Goal: Task Accomplishment & Management: Manage account settings

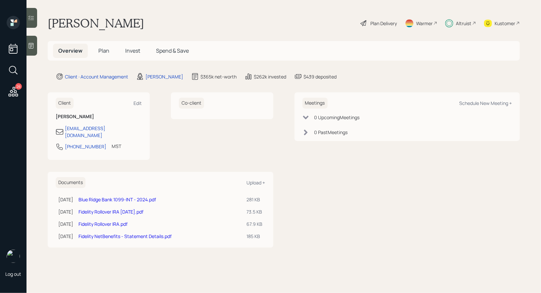
click at [170, 44] on h5 "Spend & Save" at bounding box center [172, 51] width 43 height 14
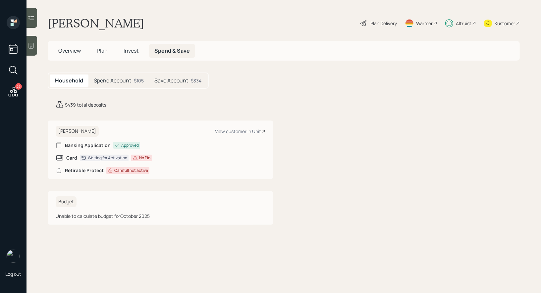
click at [100, 51] on span "Plan" at bounding box center [102, 50] width 11 height 7
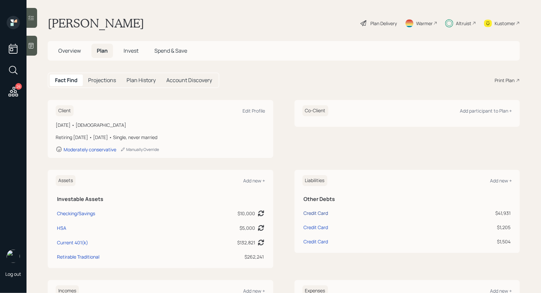
click at [318, 212] on div "Credit Card" at bounding box center [316, 213] width 24 height 7
select select "credit_card"
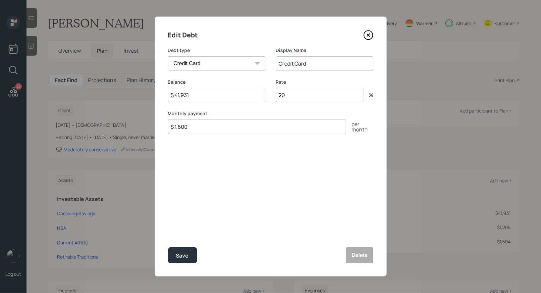
click at [369, 35] on icon at bounding box center [368, 35] width 10 height 10
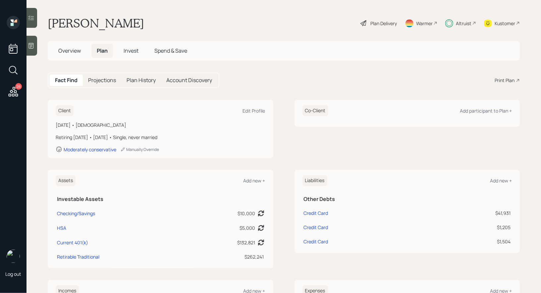
scroll to position [7, 0]
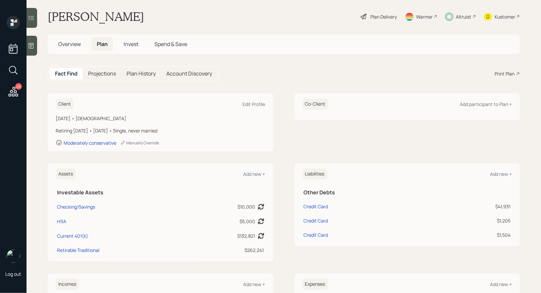
click at [344, 218] on div "Credit Card" at bounding box center [365, 220] width 123 height 7
click at [321, 205] on div "Credit Card" at bounding box center [316, 206] width 24 height 7
select select "credit_card"
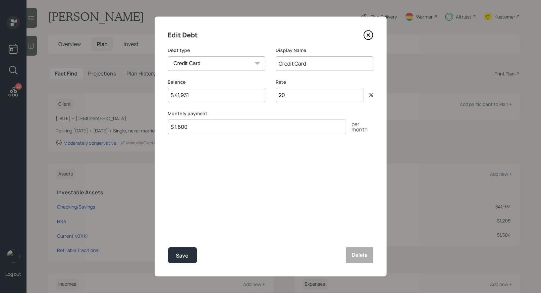
click at [228, 97] on input "$ 41,931" at bounding box center [216, 95] width 97 height 15
type input "$ 45,975"
click at [319, 97] on input "20" at bounding box center [319, 95] width 87 height 15
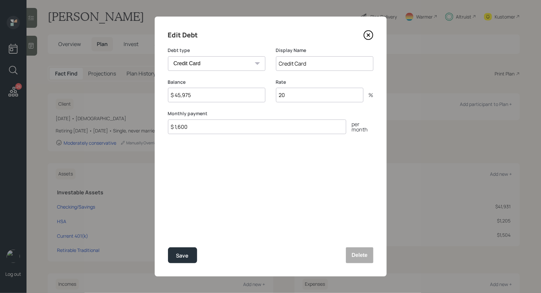
type input "2"
type input "17"
click at [266, 174] on div "Edit Debt Debt type Car Credit Card Medical Student Other Display Name Credit C…" at bounding box center [271, 147] width 232 height 260
click at [184, 257] on div "Save" at bounding box center [182, 255] width 13 height 9
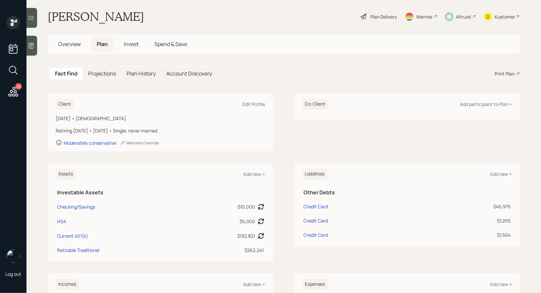
click at [317, 222] on div "Credit Card" at bounding box center [316, 220] width 24 height 7
select select "credit_card"
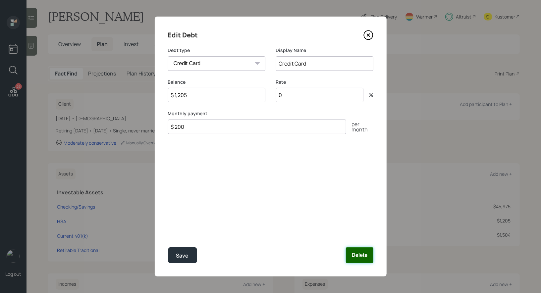
click at [359, 252] on button "Delete" at bounding box center [359, 255] width 27 height 16
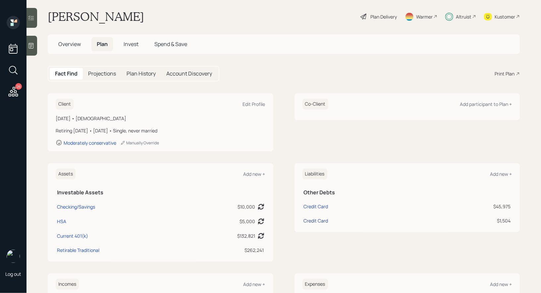
click at [318, 218] on div "Credit Card" at bounding box center [316, 220] width 24 height 7
select select "credit_card"
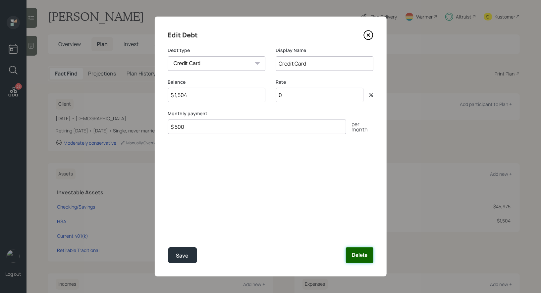
click at [367, 254] on button "Delete" at bounding box center [359, 255] width 27 height 16
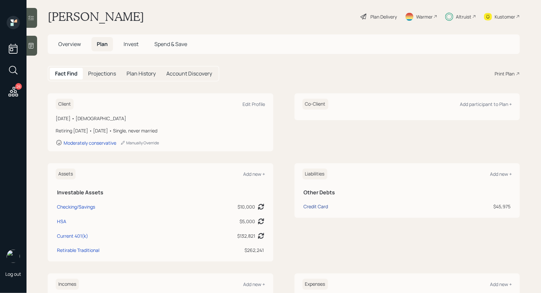
click at [315, 205] on div "Credit Card" at bounding box center [316, 206] width 24 height 7
select select "credit_card"
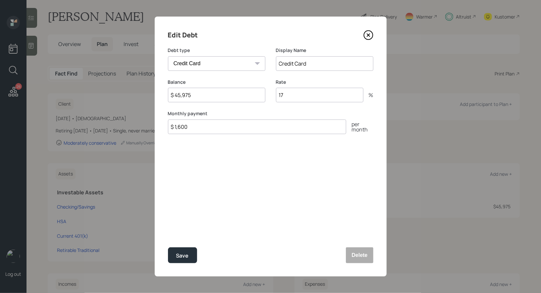
click at [192, 129] on input "$ 1,600" at bounding box center [257, 127] width 178 height 15
type input "$ 1,200"
click at [193, 253] on button "Save" at bounding box center [182, 255] width 29 height 16
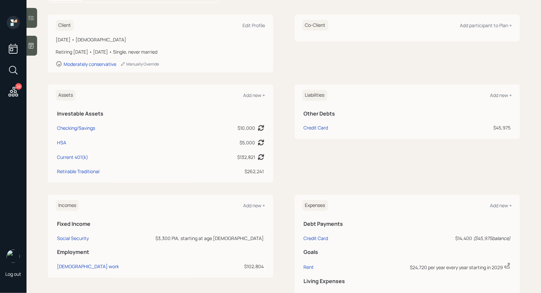
scroll to position [73, 0]
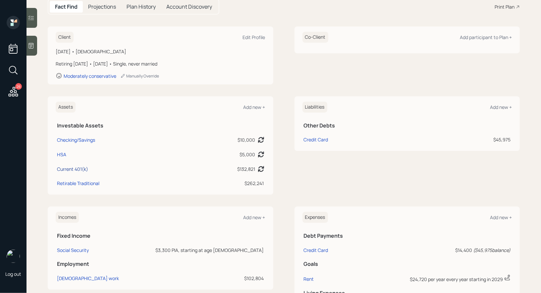
click at [75, 168] on div "Current 401(k)" at bounding box center [72, 169] width 31 height 7
select select "company_sponsored"
select select "balanced"
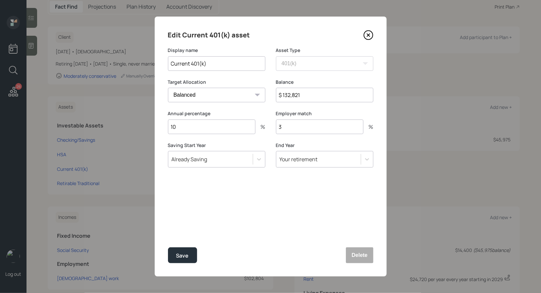
click at [337, 96] on input "$ 132,821" at bounding box center [324, 95] width 97 height 15
type input "$ 183,960"
click at [185, 255] on div "Save" at bounding box center [182, 255] width 13 height 9
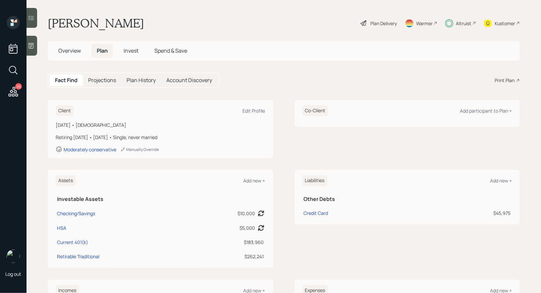
click at [360, 22] on icon at bounding box center [363, 23] width 8 height 8
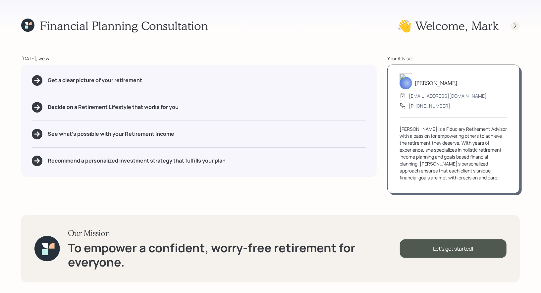
click at [514, 25] on icon at bounding box center [514, 26] width 7 height 7
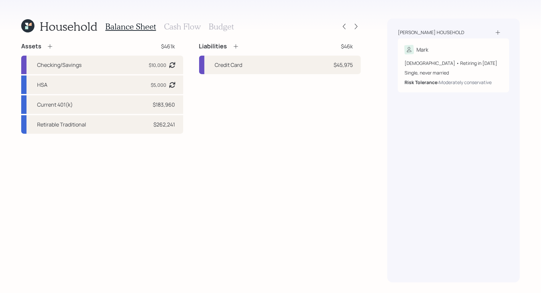
click at [220, 25] on h3 "Budget" at bounding box center [221, 27] width 25 height 10
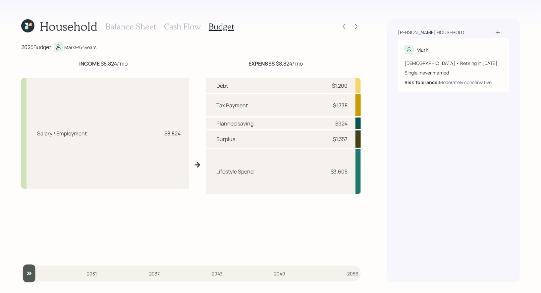
click at [137, 23] on h3 "Balance Sheet" at bounding box center [130, 27] width 51 height 10
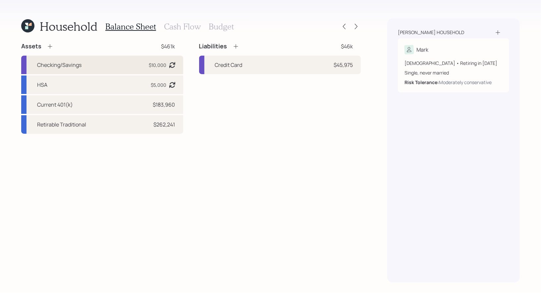
click at [83, 66] on div "Checking/Savings $10,000 Asset balance last updated on [DATE]. Last year it was…" at bounding box center [102, 65] width 162 height 19
select select "cash"
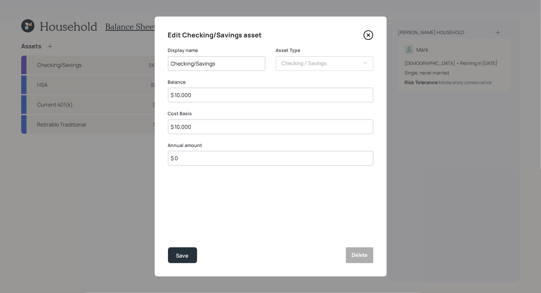
click at [367, 33] on icon at bounding box center [368, 35] width 10 height 10
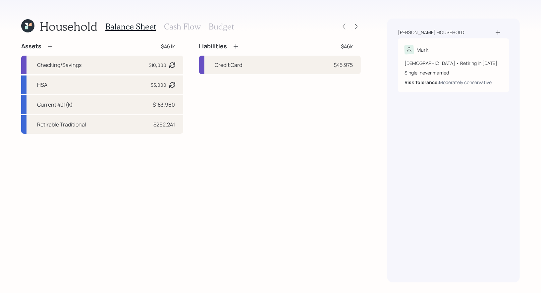
click at [226, 25] on h3 "Budget" at bounding box center [221, 27] width 25 height 10
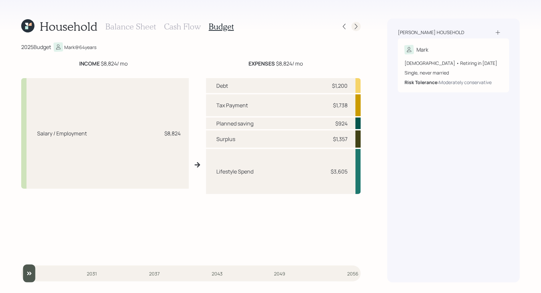
click at [356, 25] on icon at bounding box center [356, 26] width 7 height 7
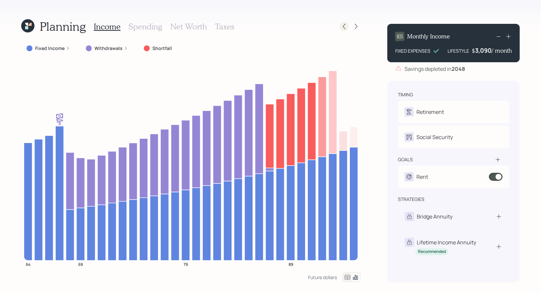
click at [344, 25] on icon at bounding box center [344, 27] width 3 height 6
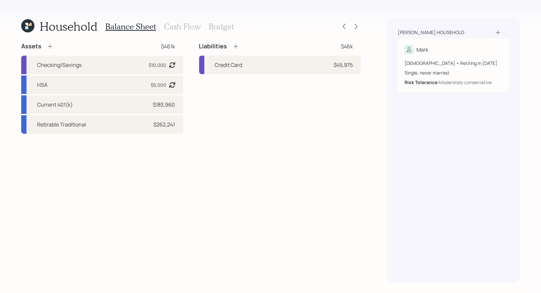
click at [176, 28] on h3 "Cash Flow" at bounding box center [182, 27] width 37 height 10
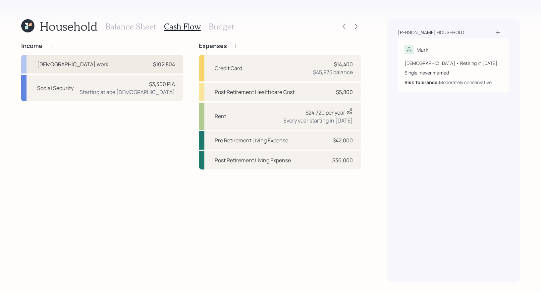
click at [117, 65] on div "[DEMOGRAPHIC_DATA] work $102,804" at bounding box center [102, 64] width 162 height 19
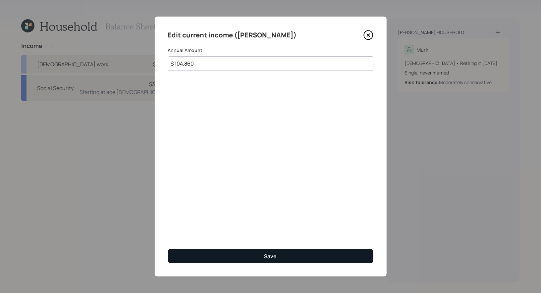
type input "$ 104,860"
click at [227, 257] on button "Save" at bounding box center [270, 256] width 205 height 14
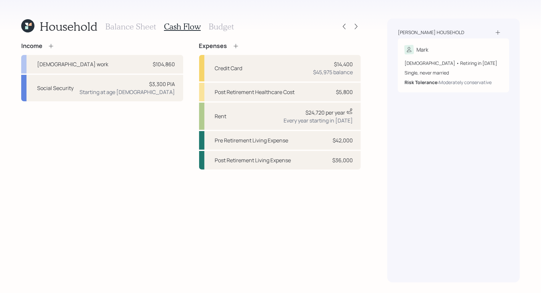
click at [219, 25] on h3 "Budget" at bounding box center [221, 27] width 25 height 10
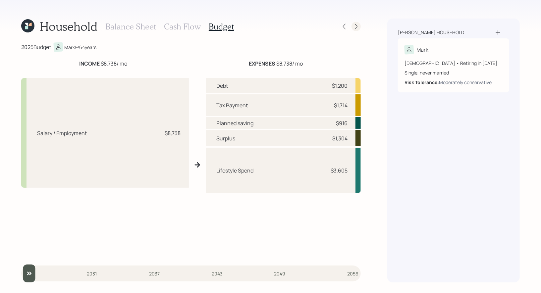
click at [357, 25] on icon at bounding box center [356, 26] width 7 height 7
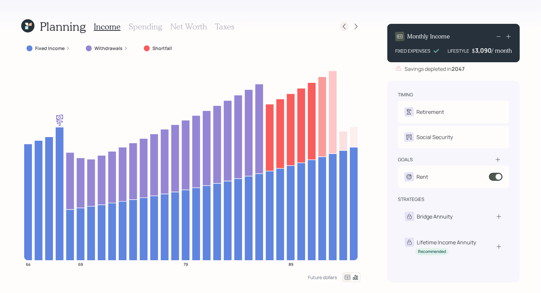
click at [345, 26] on icon at bounding box center [344, 26] width 7 height 7
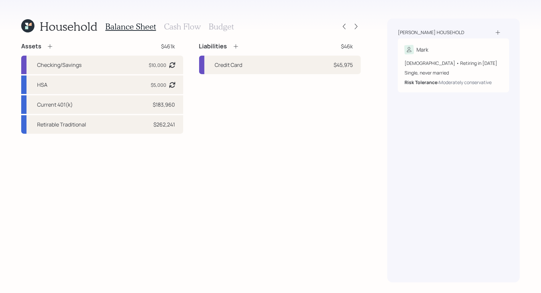
click at [219, 27] on h3 "Budget" at bounding box center [221, 27] width 25 height 10
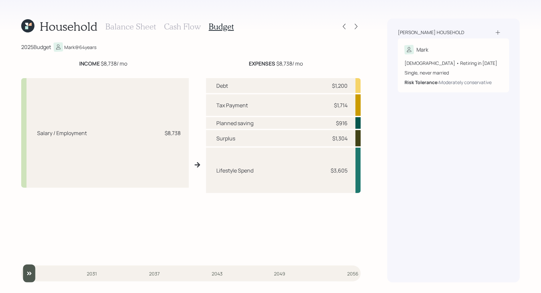
click at [188, 27] on h3 "Cash Flow" at bounding box center [182, 27] width 37 height 10
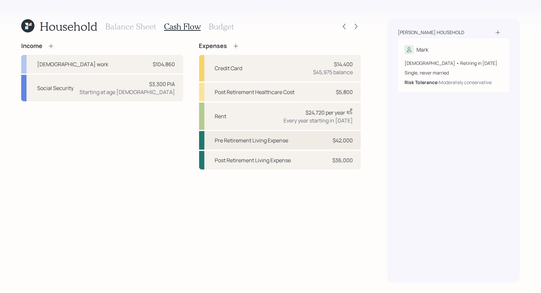
click at [237, 137] on div "Pre Retirement Living Expense" at bounding box center [251, 140] width 73 height 8
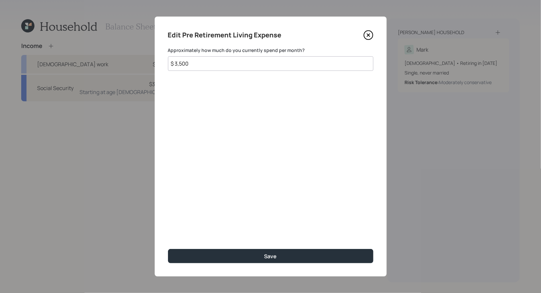
click at [227, 67] on input "$ 3,500" at bounding box center [270, 63] width 205 height 15
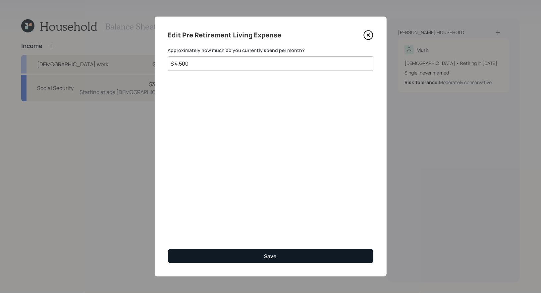
type input "$ 4,500"
click at [234, 255] on button "Save" at bounding box center [270, 256] width 205 height 14
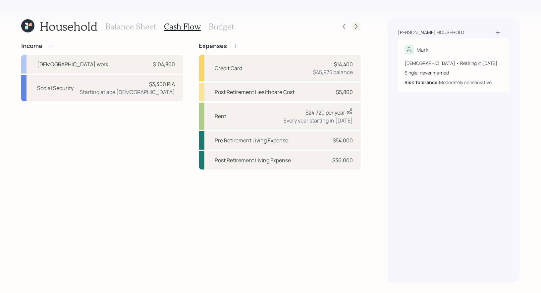
click at [357, 25] on icon at bounding box center [356, 26] width 7 height 7
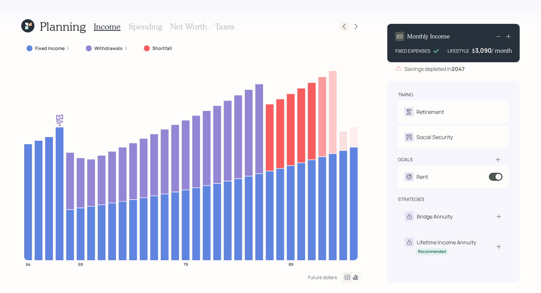
click at [344, 27] on icon at bounding box center [344, 26] width 7 height 7
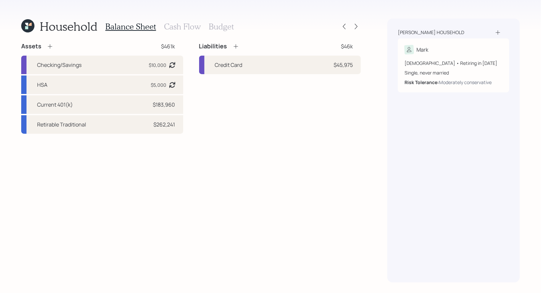
click at [182, 28] on h3 "Cash Flow" at bounding box center [182, 27] width 37 height 10
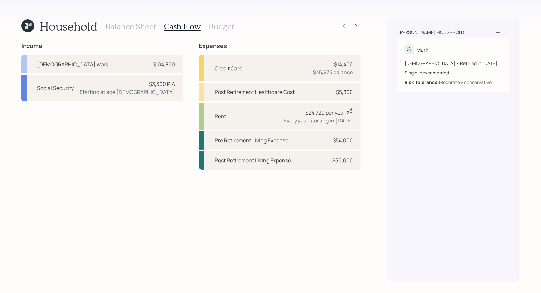
click at [29, 25] on icon at bounding box center [29, 24] width 3 height 3
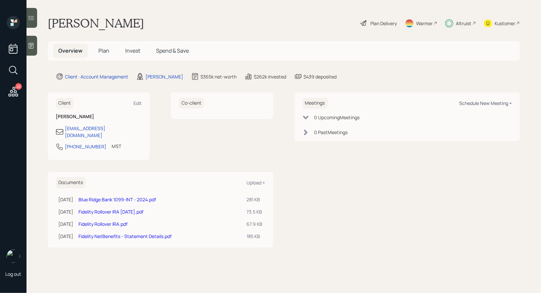
click at [494, 103] on div "Schedule New Meeting +" at bounding box center [485, 103] width 53 height 6
select select "8b79112e-3cfb-44f9-89e7-15267fe946c1"
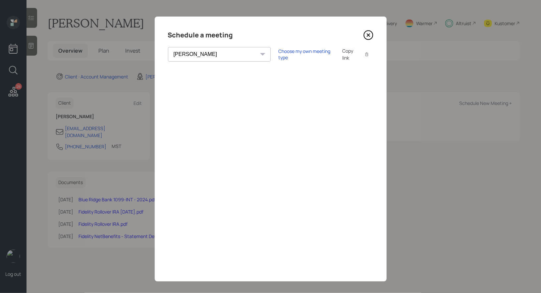
click at [369, 32] on icon at bounding box center [368, 35] width 10 height 10
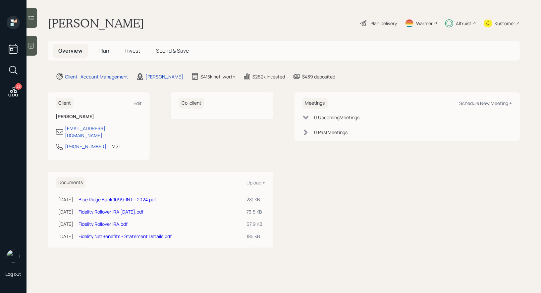
click at [364, 21] on icon at bounding box center [363, 23] width 6 height 6
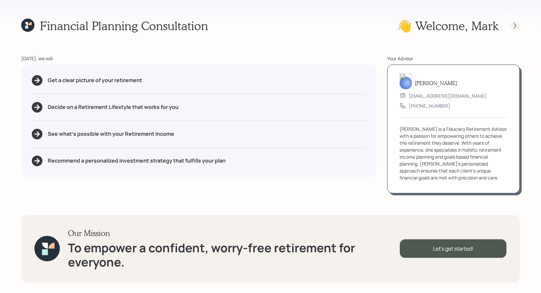
click at [514, 26] on icon at bounding box center [514, 26] width 7 height 7
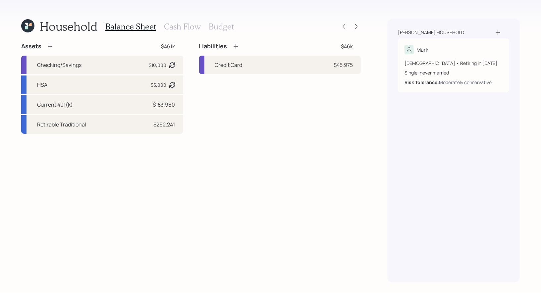
click at [224, 28] on h3 "Budget" at bounding box center [221, 27] width 25 height 10
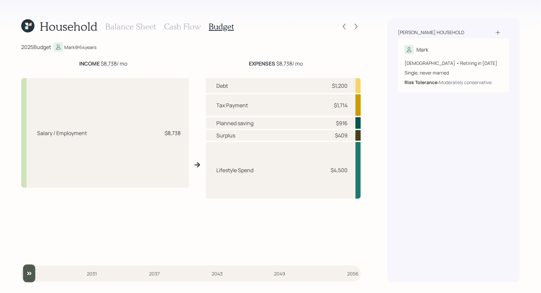
click at [180, 27] on h3 "Cash Flow" at bounding box center [182, 27] width 37 height 10
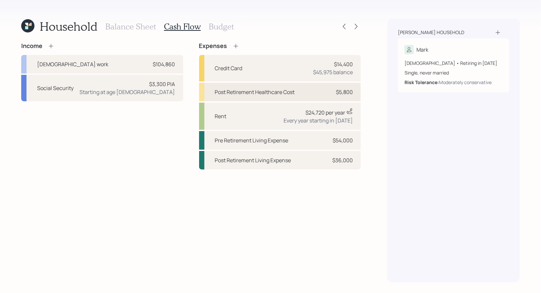
click at [302, 91] on div "Post Retirement Healthcare Cost $5,800" at bounding box center [280, 92] width 162 height 19
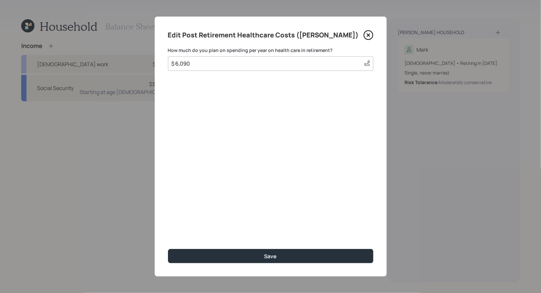
click at [204, 64] on input "$ 6,090" at bounding box center [264, 64] width 187 height 8
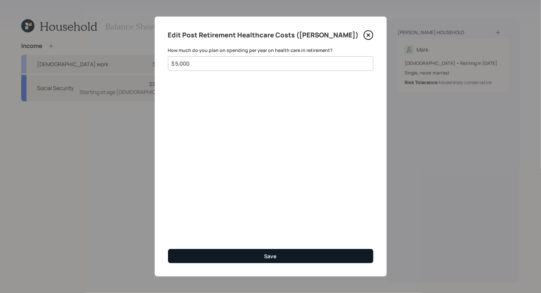
type input "$ 5,000"
click at [208, 256] on button "Save" at bounding box center [270, 256] width 205 height 14
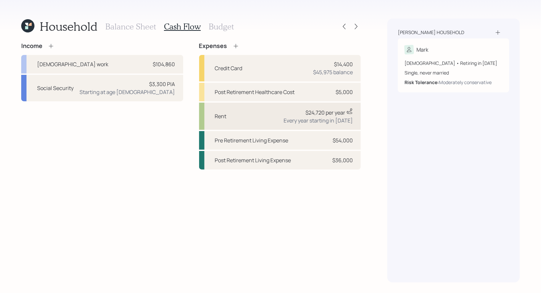
click at [252, 111] on div "Rent $24,720 per year This value is a current estimate based on a value of $24,…" at bounding box center [280, 116] width 162 height 27
select select "1"
select select "2029"
select select "2054"
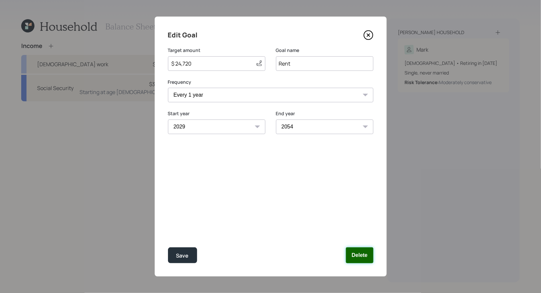
click at [363, 257] on button "Delete" at bounding box center [359, 255] width 27 height 16
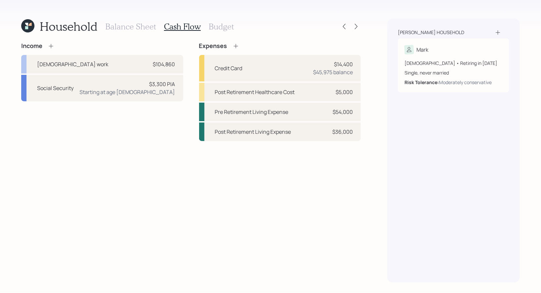
click at [235, 46] on icon at bounding box center [235, 46] width 7 height 7
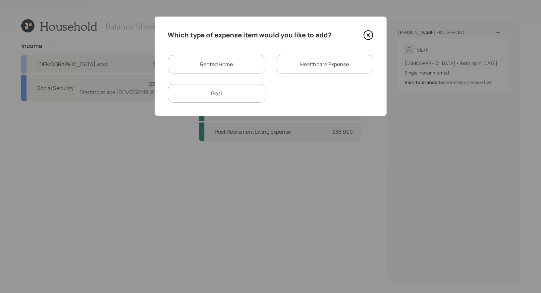
click at [303, 64] on div "Healthcare Expense" at bounding box center [324, 64] width 97 height 19
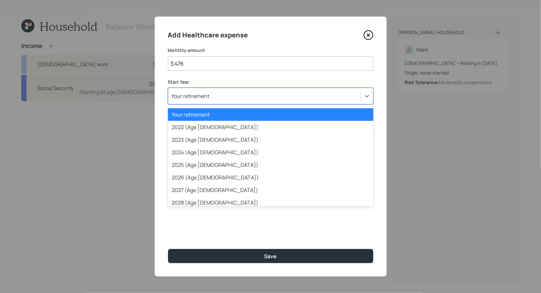
click at [223, 92] on div "Your retirement" at bounding box center [264, 95] width 192 height 11
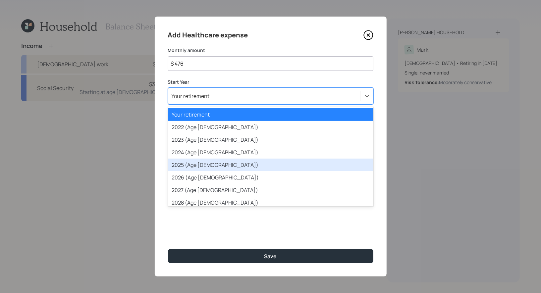
click at [209, 168] on div "2025 (Age [DEMOGRAPHIC_DATA])" at bounding box center [270, 165] width 205 height 13
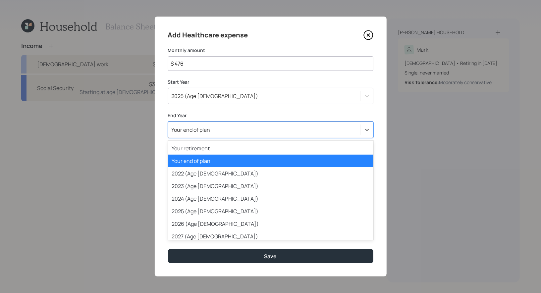
click at [225, 133] on div "Your end of plan" at bounding box center [264, 129] width 192 height 11
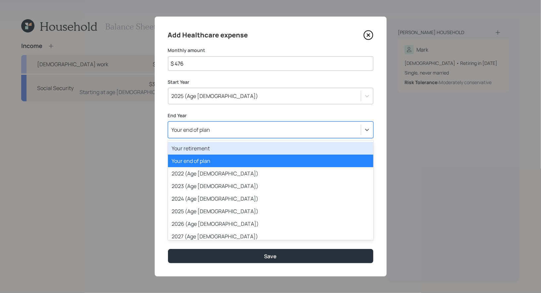
click at [218, 148] on div "Your retirement" at bounding box center [270, 148] width 205 height 13
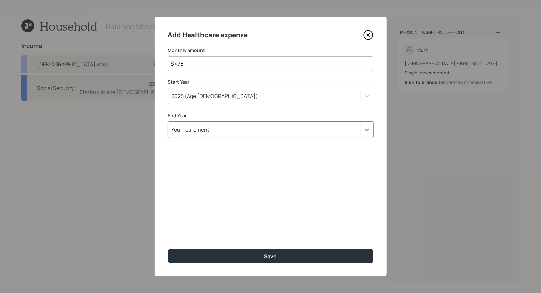
click at [195, 66] on input "$ 476" at bounding box center [270, 63] width 205 height 15
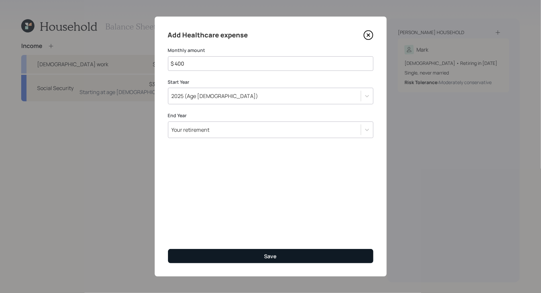
type input "$ 400"
click at [236, 254] on button "Save" at bounding box center [270, 256] width 205 height 14
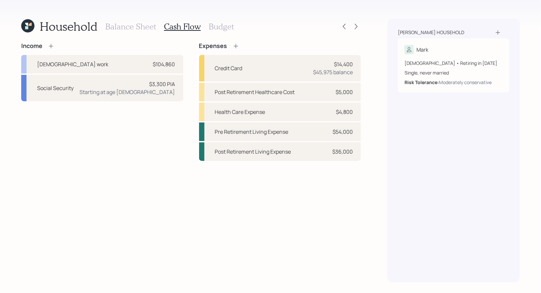
click at [213, 25] on h3 "Budget" at bounding box center [221, 27] width 25 height 10
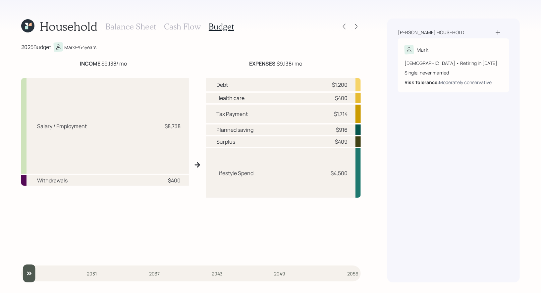
click at [115, 24] on h3 "Balance Sheet" at bounding box center [130, 27] width 51 height 10
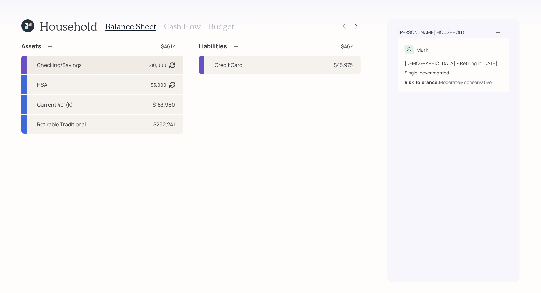
click at [104, 60] on div "Checking/Savings $10,000 Asset balance last updated on [DATE]. Last year it was…" at bounding box center [102, 65] width 162 height 19
select select "cash"
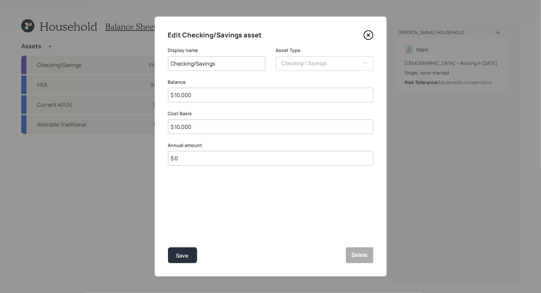
click at [215, 97] on input "$ 10,000" at bounding box center [270, 95] width 205 height 15
type input "$ 5"
type input "$ 50"
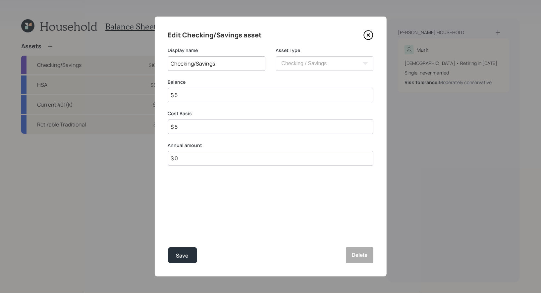
type input "$ 50"
type input "$ 500"
type input "$ 5,000"
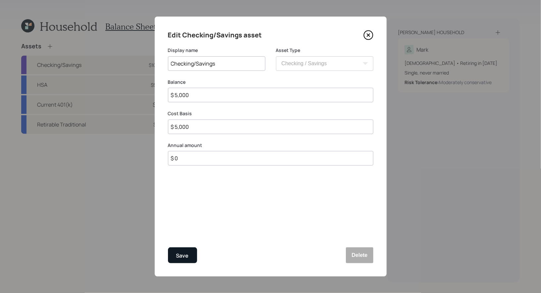
type input "$ 5,000"
click at [185, 256] on div "Save" at bounding box center [182, 255] width 13 height 9
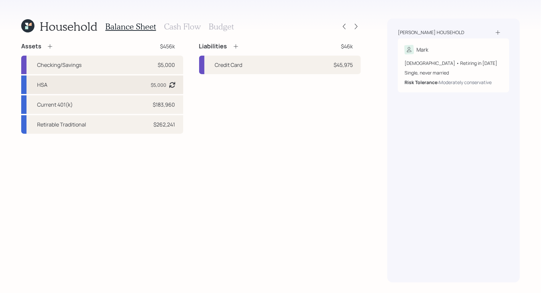
click at [113, 83] on div "HSA $5,000 Asset balance last updated on 02-01-2024. Last year it was expected …" at bounding box center [102, 84] width 162 height 19
select select "hsa"
select select "balanced"
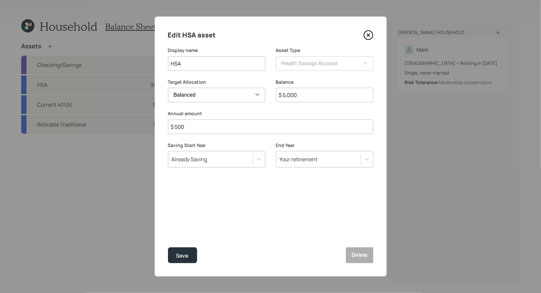
click at [316, 97] on input "$ 5,000" at bounding box center [324, 95] width 97 height 15
type input "$ 5,000"
click at [177, 255] on div "Save" at bounding box center [182, 255] width 13 height 9
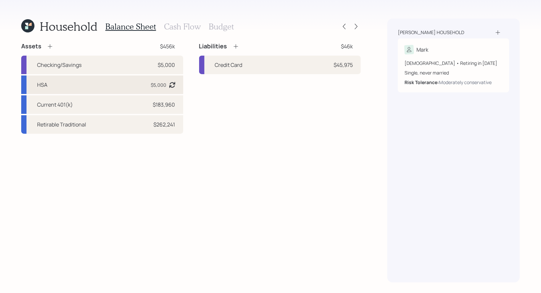
click at [125, 78] on div "HSA $5,000 Asset balance last updated on 02-01-2024. Last year it was expected …" at bounding box center [102, 84] width 162 height 19
select select "hsa"
select select "balanced"
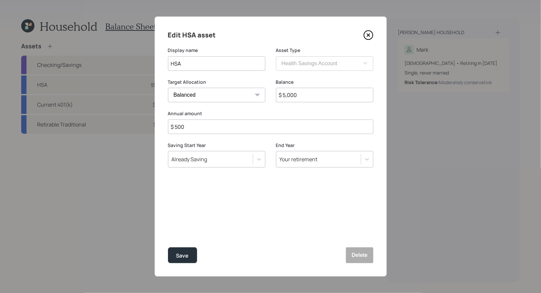
click at [331, 95] on input "$ 5,000" at bounding box center [324, 95] width 97 height 15
click at [221, 130] on input "$ 500" at bounding box center [270, 127] width 205 height 15
type input "$ 500"
click at [184, 256] on div "Save" at bounding box center [182, 255] width 13 height 9
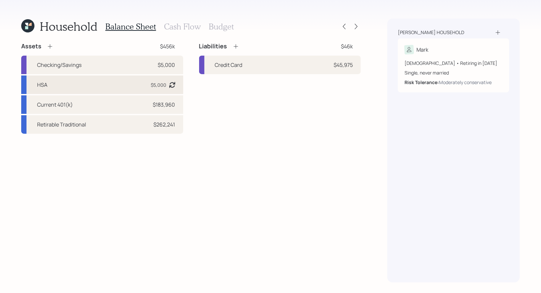
click at [136, 86] on div "HSA $5,000 Asset balance last updated on 02-01-2024. Last year it was expected …" at bounding box center [102, 84] width 162 height 19
select select "hsa"
select select "balanced"
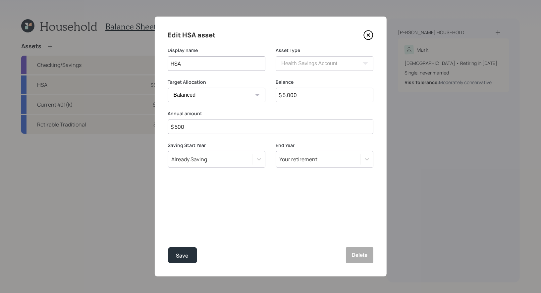
click at [305, 97] on input "$ 5,000" at bounding box center [324, 95] width 97 height 15
type input "$ 5,001"
click at [191, 255] on button "Save" at bounding box center [182, 255] width 29 height 16
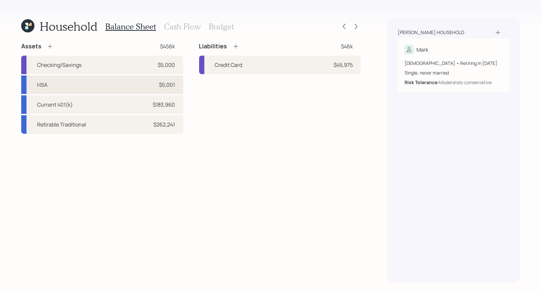
click at [131, 80] on div "HSA $5,001" at bounding box center [102, 84] width 162 height 19
select select "hsa"
select select "balanced"
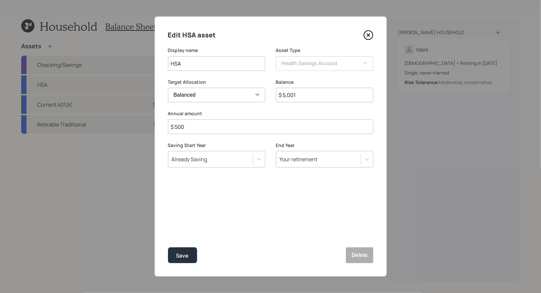
click at [312, 95] on input "$ 5,001" at bounding box center [324, 95] width 97 height 15
type input "$ 5,000"
click at [180, 254] on div "Save" at bounding box center [182, 255] width 13 height 9
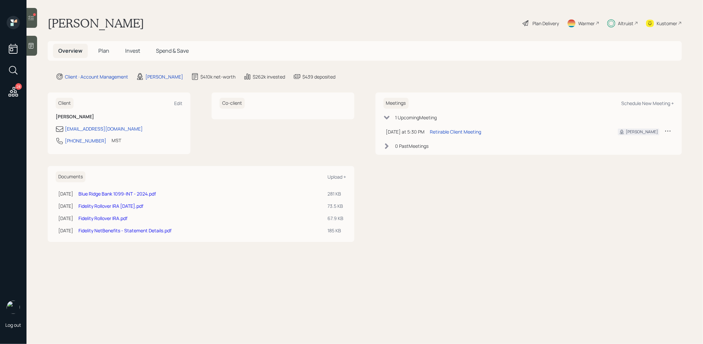
click at [553, 22] on div "Plan Delivery" at bounding box center [545, 23] width 26 height 7
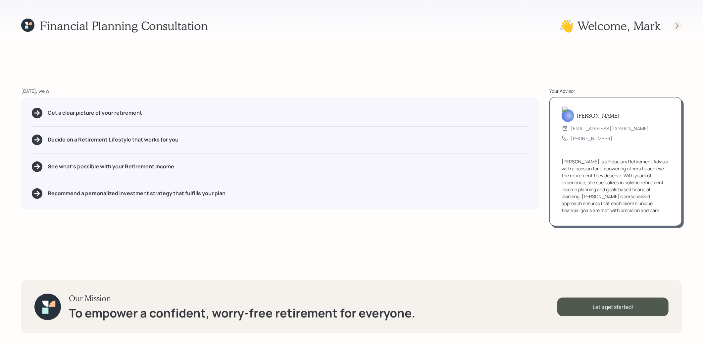
click at [676, 26] on icon at bounding box center [677, 26] width 7 height 7
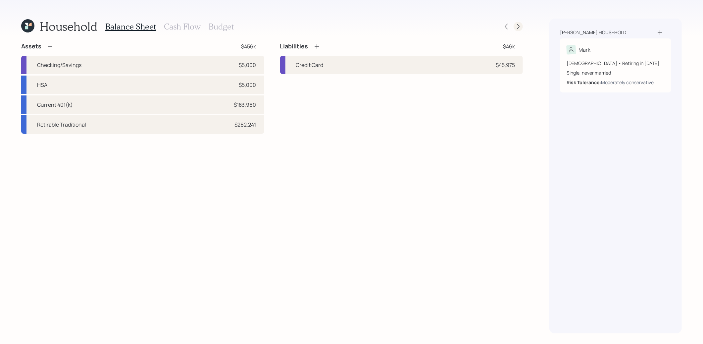
click at [519, 24] on icon at bounding box center [518, 26] width 7 height 7
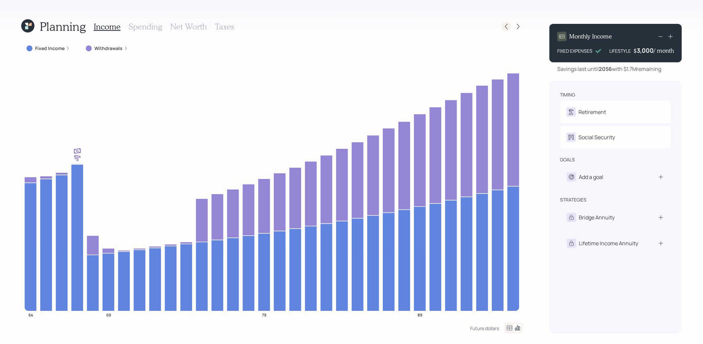
click at [505, 27] on icon at bounding box center [506, 26] width 7 height 7
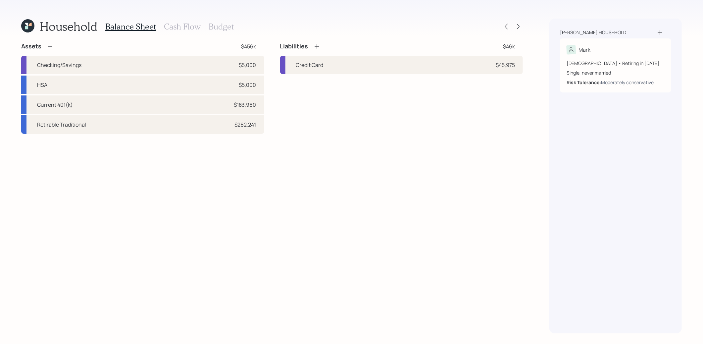
click at [218, 26] on h3 "Budget" at bounding box center [221, 27] width 25 height 10
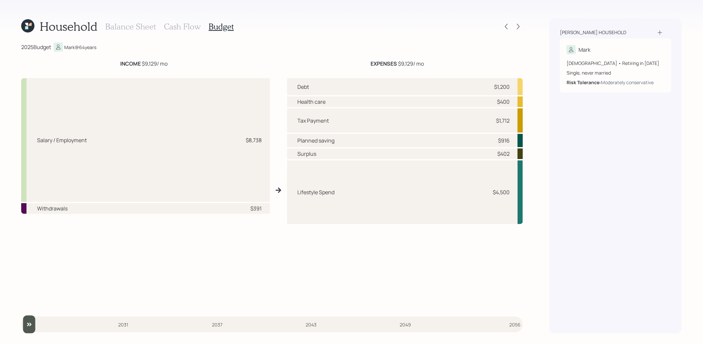
click at [186, 24] on h3 "Cash Flow" at bounding box center [182, 27] width 37 height 10
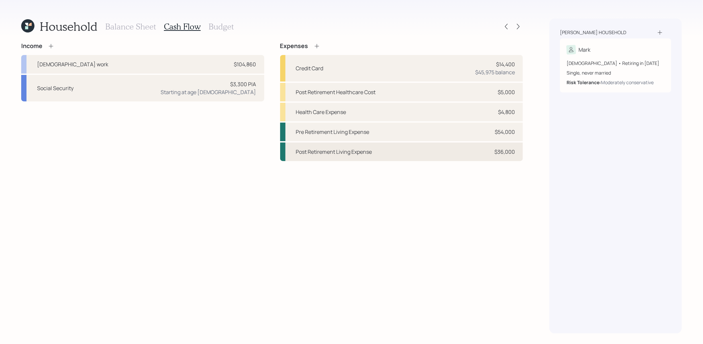
click at [363, 149] on div "Post Retirement Living Expense" at bounding box center [334, 152] width 76 height 8
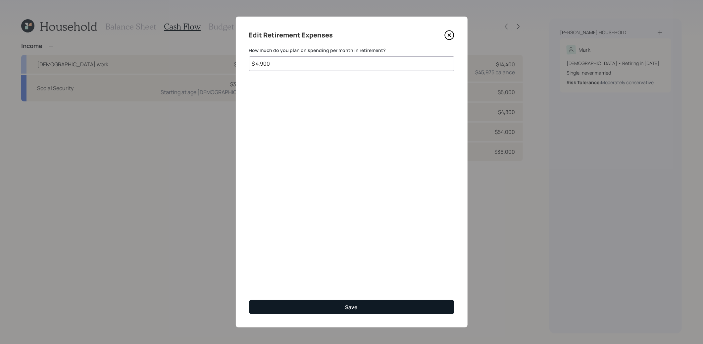
type input "$ 4,900"
click at [312, 303] on button "Save" at bounding box center [351, 307] width 205 height 14
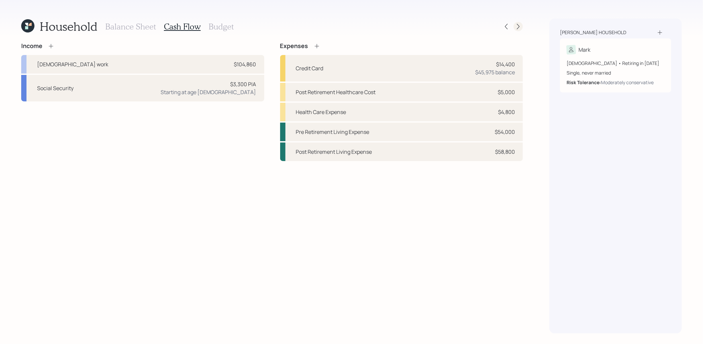
click at [516, 25] on icon at bounding box center [518, 26] width 7 height 7
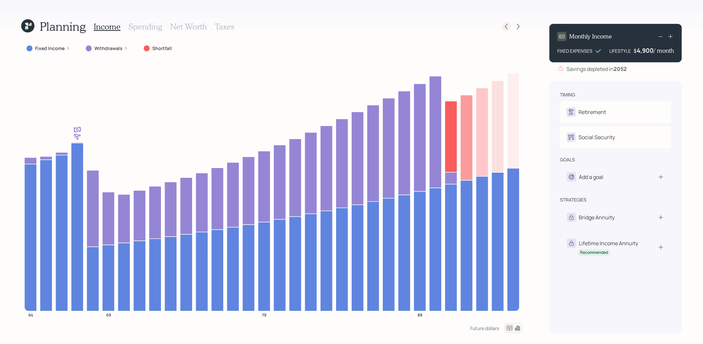
click at [506, 25] on icon at bounding box center [506, 26] width 7 height 7
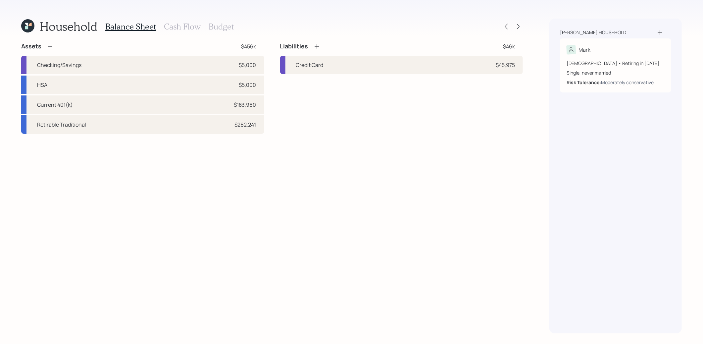
click at [222, 23] on h3 "Budget" at bounding box center [221, 27] width 25 height 10
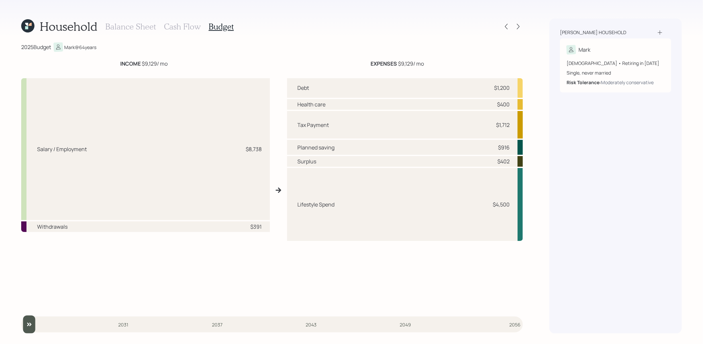
click at [182, 26] on h3 "Cash Flow" at bounding box center [182, 27] width 37 height 10
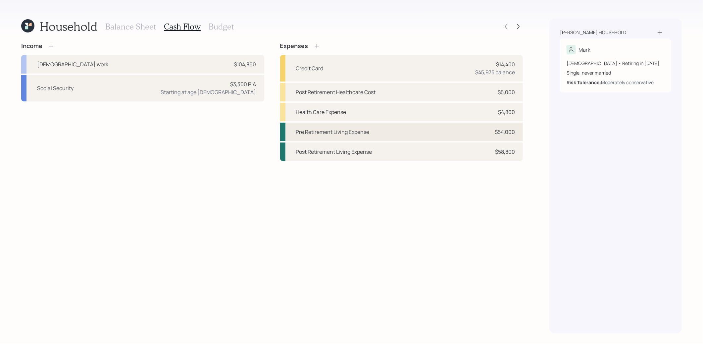
click at [370, 130] on div "Pre Retirement Living Expense $54,000" at bounding box center [401, 131] width 243 height 19
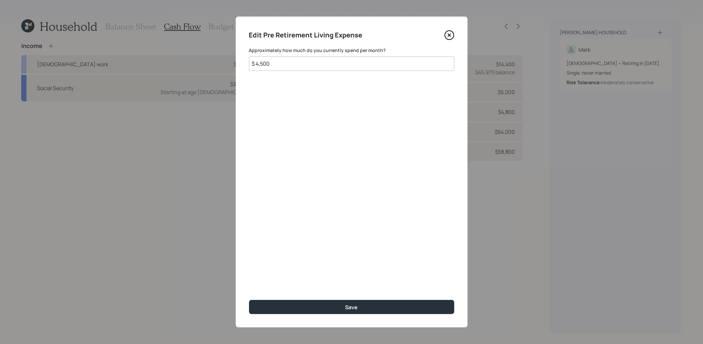
click at [305, 65] on input "$ 4,500" at bounding box center [351, 63] width 205 height 15
type input "$ 4,900"
click at [303, 306] on button "Save" at bounding box center [351, 307] width 205 height 14
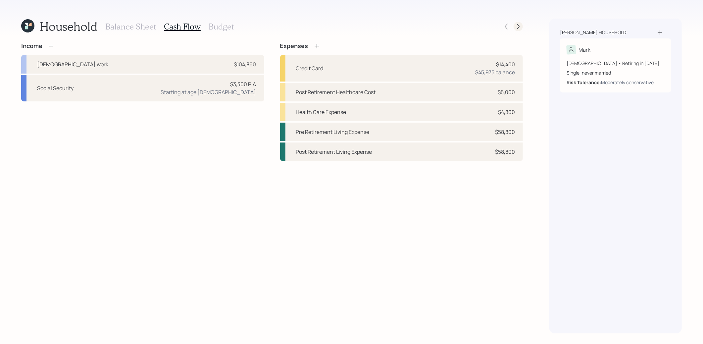
click at [518, 22] on div at bounding box center [517, 26] width 9 height 9
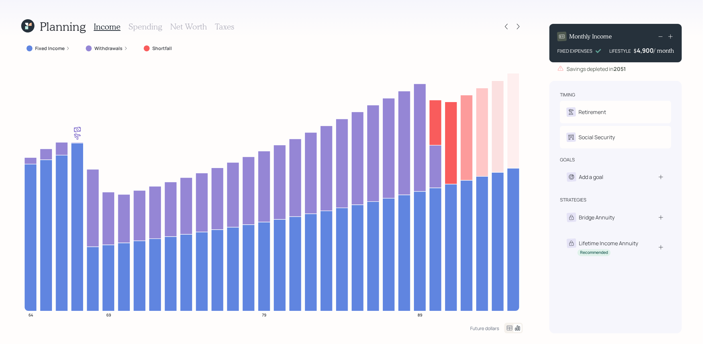
click at [24, 20] on icon at bounding box center [27, 25] width 13 height 13
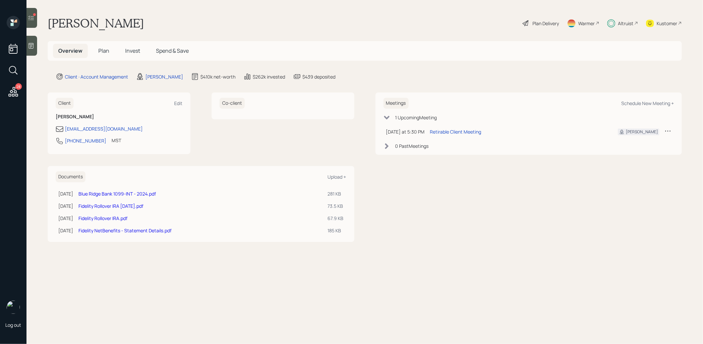
click at [131, 48] on span "Invest" at bounding box center [132, 50] width 15 height 7
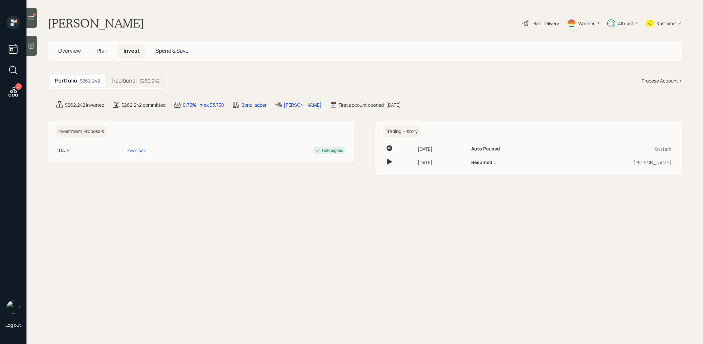
click at [135, 82] on h5 "Traditional" at bounding box center [124, 80] width 26 height 6
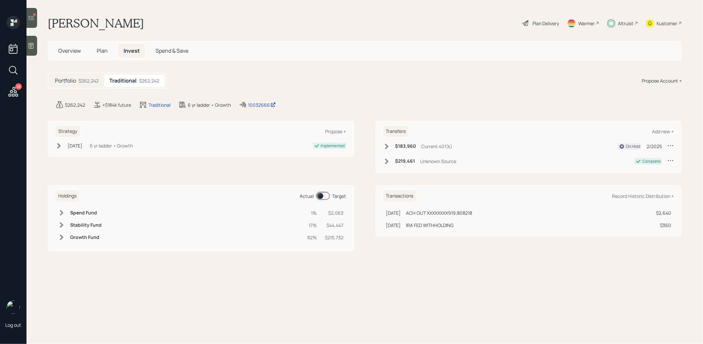
click at [321, 194] on span at bounding box center [323, 196] width 14 height 8
click at [320, 193] on span at bounding box center [323, 196] width 14 height 8
click at [325, 195] on span at bounding box center [323, 196] width 14 height 8
click at [101, 49] on span "Plan" at bounding box center [102, 50] width 11 height 7
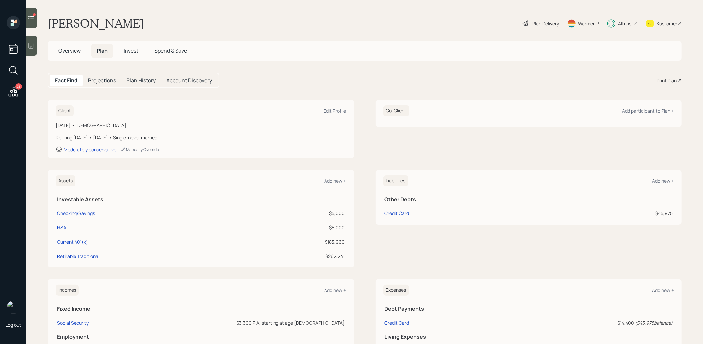
scroll to position [92, 0]
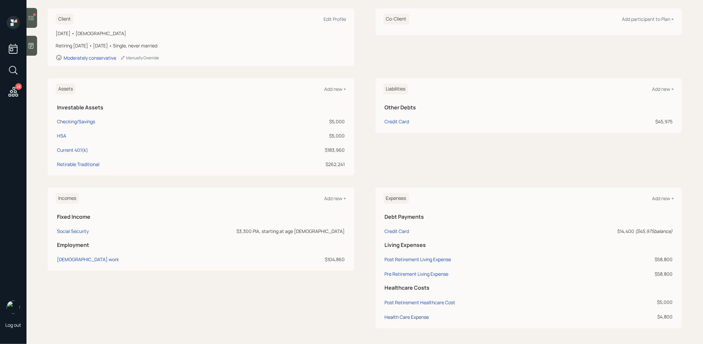
click at [404, 317] on div "Health Care Expense" at bounding box center [407, 316] width 44 height 6
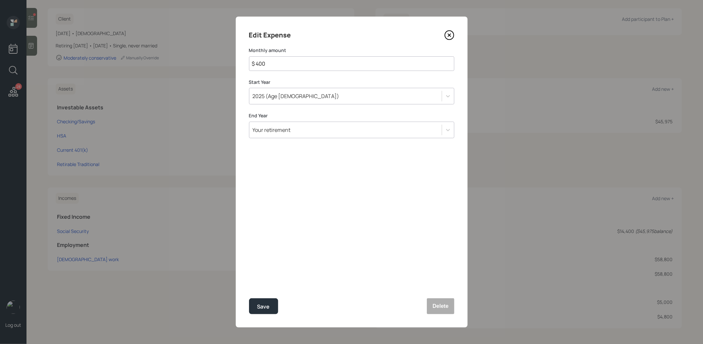
click at [450, 34] on icon at bounding box center [449, 35] width 3 height 3
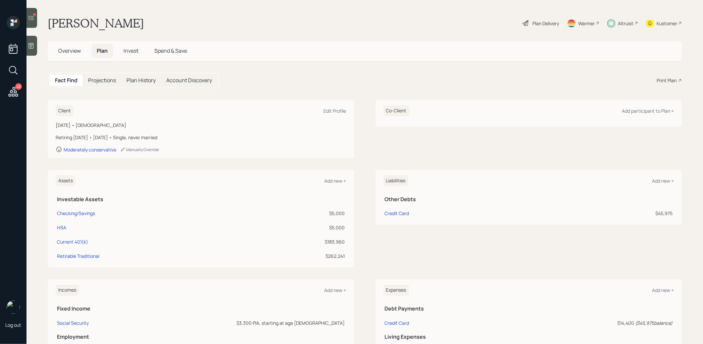
click at [539, 25] on div "Plan Delivery" at bounding box center [545, 23] width 26 height 7
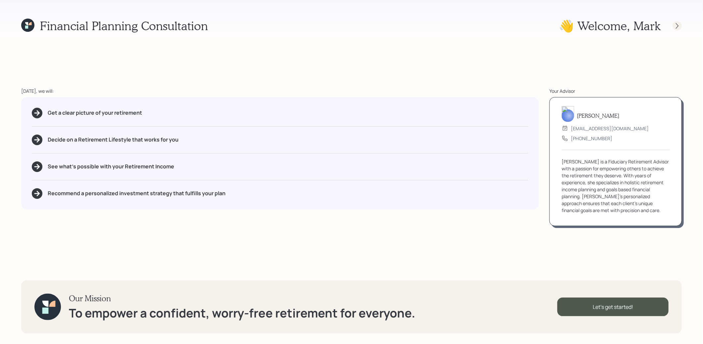
click at [678, 26] on icon at bounding box center [677, 26] width 3 height 6
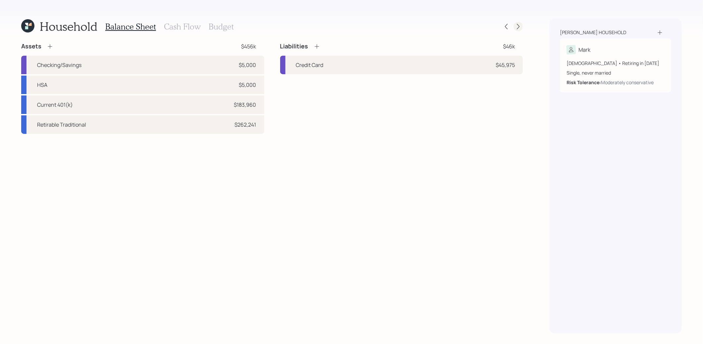
click at [516, 27] on icon at bounding box center [518, 26] width 7 height 7
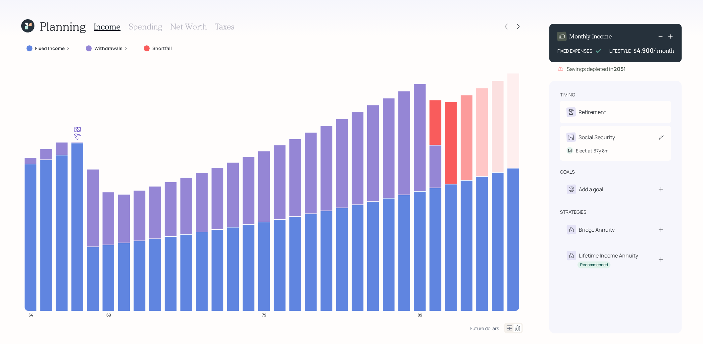
click at [657, 138] on div "Social Security" at bounding box center [615, 136] width 98 height 9
select select "8"
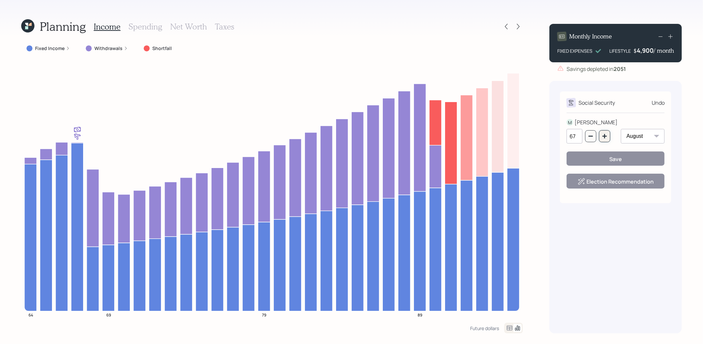
click at [606, 136] on icon "button" at bounding box center [604, 136] width 4 height 4
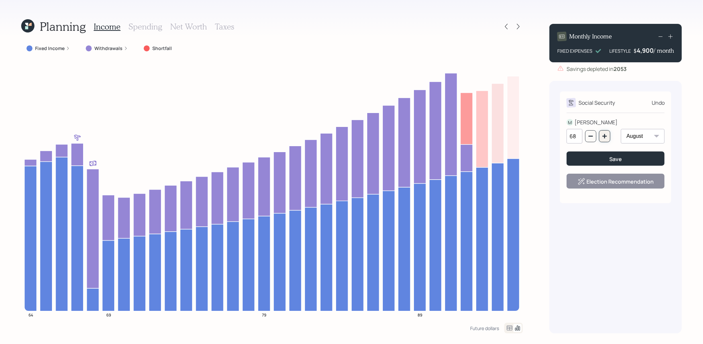
click at [606, 136] on icon "button" at bounding box center [604, 136] width 4 height 4
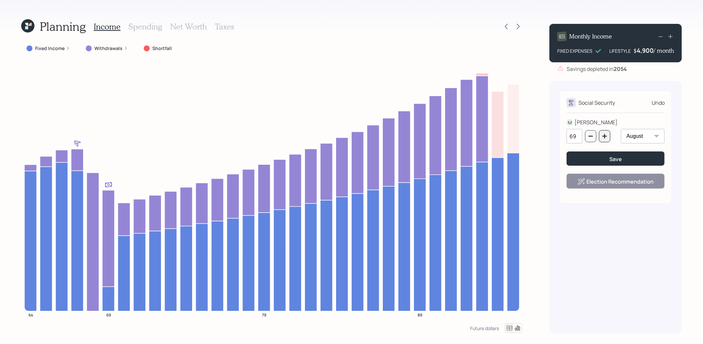
click at [604, 136] on icon "button" at bounding box center [604, 136] width 4 height 4
type input "70"
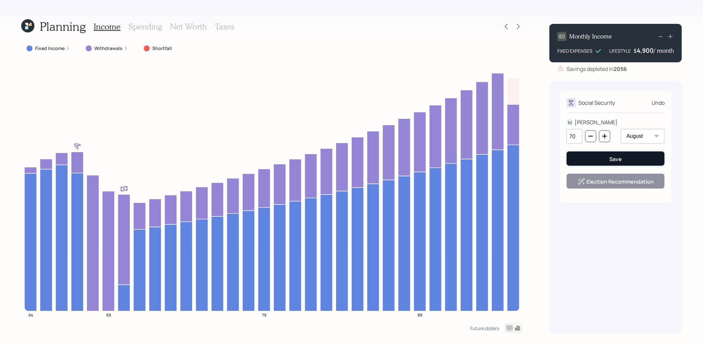
click at [600, 156] on button "Save" at bounding box center [615, 158] width 98 height 14
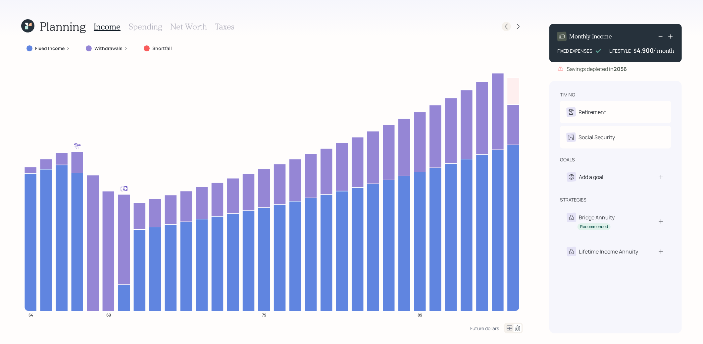
click at [506, 25] on icon at bounding box center [506, 26] width 7 height 7
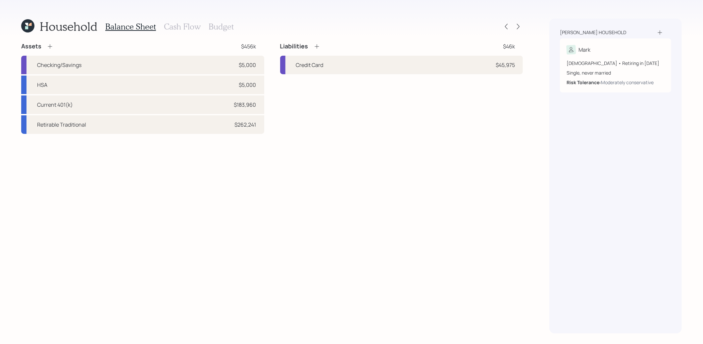
click at [225, 28] on h3 "Budget" at bounding box center [221, 27] width 25 height 10
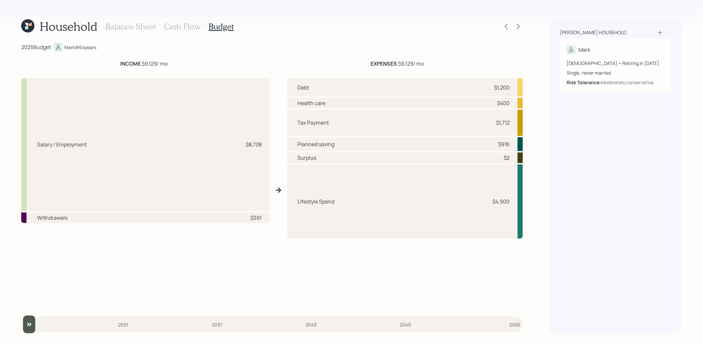
click at [32, 27] on icon at bounding box center [27, 25] width 13 height 13
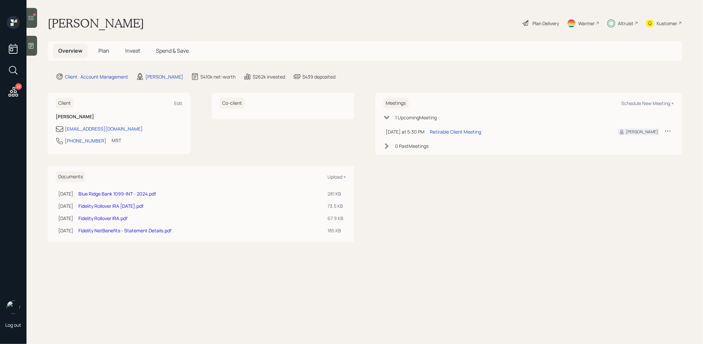
click at [134, 51] on span "Invest" at bounding box center [132, 50] width 15 height 7
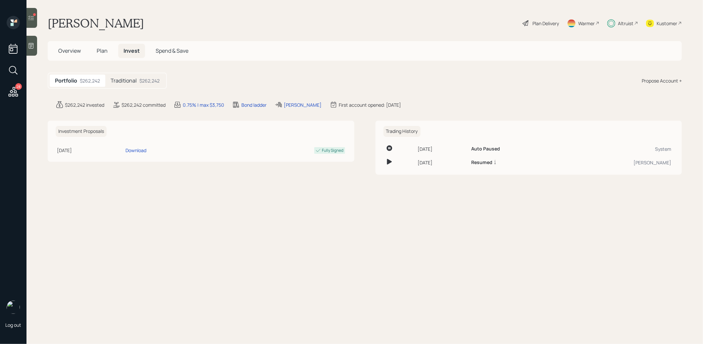
click at [150, 80] on div "$262,242" at bounding box center [149, 80] width 20 height 7
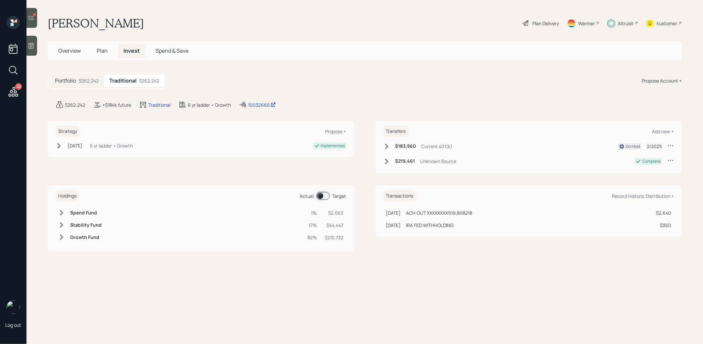
click at [320, 196] on span at bounding box center [323, 196] width 14 height 8
click at [326, 195] on span at bounding box center [323, 196] width 14 height 8
click at [104, 51] on span "Plan" at bounding box center [102, 50] width 11 height 7
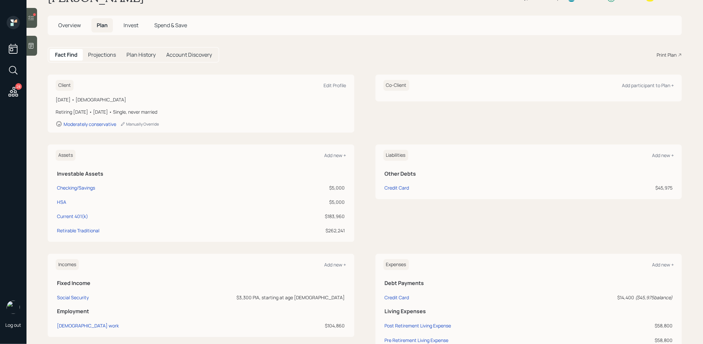
scroll to position [92, 0]
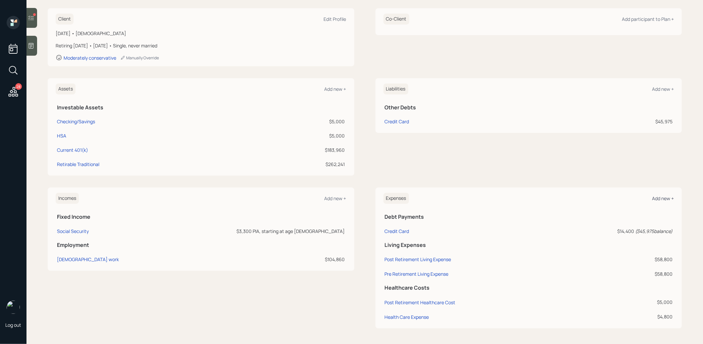
click at [667, 195] on div "Add new +" at bounding box center [663, 198] width 22 height 6
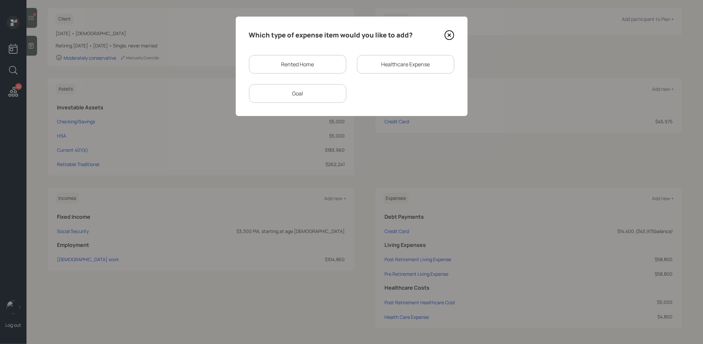
click at [293, 95] on div "Goal" at bounding box center [297, 93] width 97 height 19
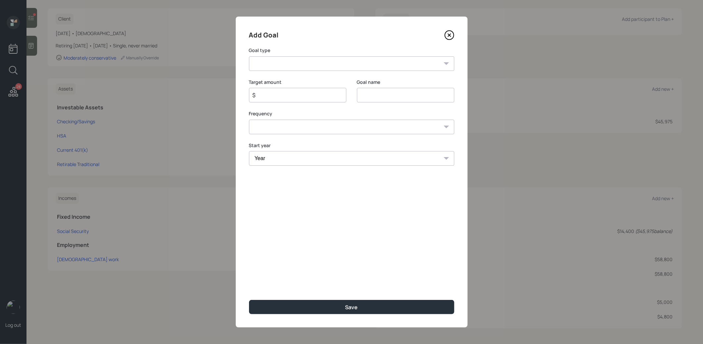
click at [300, 63] on select "Create an emergency fund Donate to charity Purchase a home Make a purchase Supp…" at bounding box center [351, 63] width 205 height 15
select select "other"
click at [249, 56] on select "Create an emergency fund Donate to charity Purchase a home Make a purchase Supp…" at bounding box center [351, 63] width 205 height 15
click at [398, 96] on input "Other" at bounding box center [405, 95] width 97 height 15
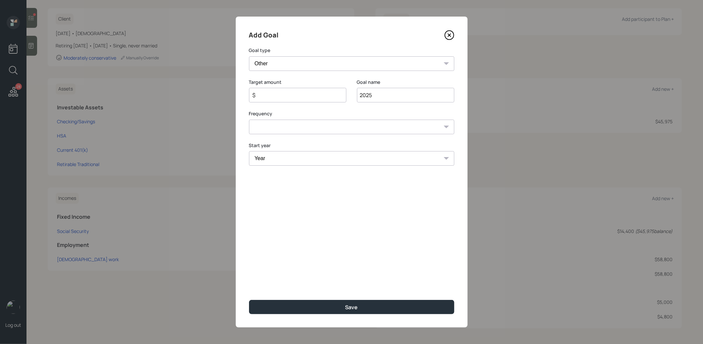
type input "2025"
click at [338, 95] on div "$" at bounding box center [297, 95] width 97 height 15
click at [309, 94] on input "$" at bounding box center [295, 95] width 86 height 8
type input "$ 2,000"
click at [299, 125] on select "One time Every 1 year Every 2 years Every 3 years Every 4 years Every 5 years E…" at bounding box center [351, 127] width 205 height 15
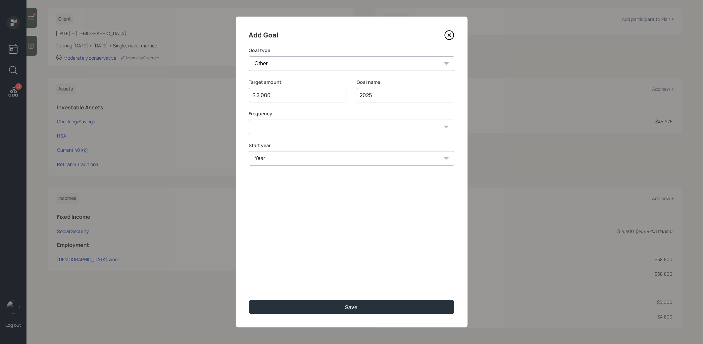
select select "0"
click at [249, 120] on select "One time Every 1 year Every 2 years Every 3 years Every 4 years Every 5 years E…" at bounding box center [351, 127] width 205 height 15
click at [282, 161] on select "Year 2025 2026 2027 2028 2029 2030 2031 2032 2033 2034 2035 2036 2037 2038 2039…" at bounding box center [351, 158] width 205 height 15
select select "2025"
click at [249, 151] on select "Year 2025 2026 2027 2028 2029 2030 2031 2032 2033 2034 2035 2036 2037 2038 2039…" at bounding box center [351, 158] width 205 height 15
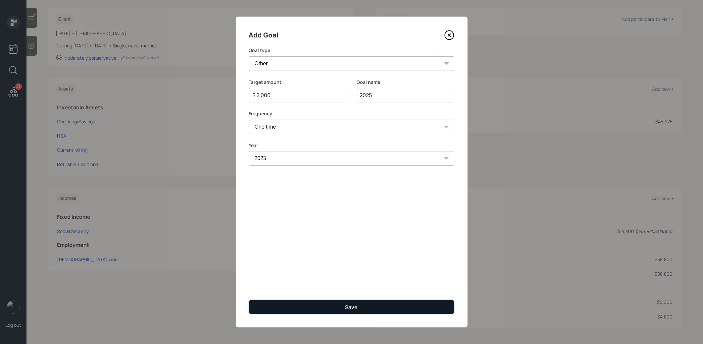
click at [297, 307] on button "Save" at bounding box center [351, 307] width 205 height 14
type input "$"
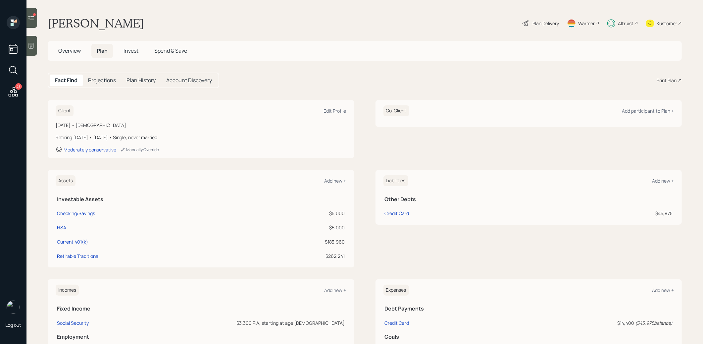
click at [132, 52] on span "Invest" at bounding box center [130, 50] width 15 height 7
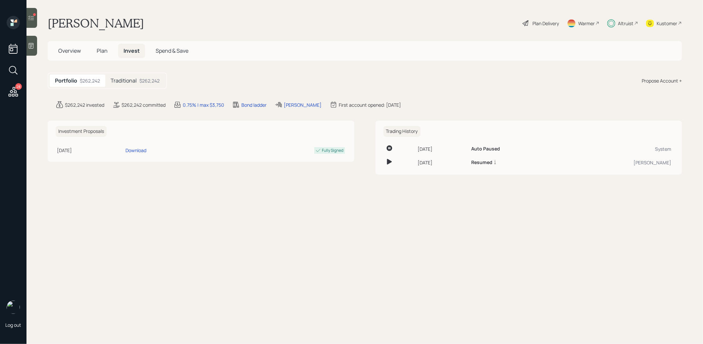
click at [126, 79] on h5 "Traditional" at bounding box center [124, 80] width 26 height 6
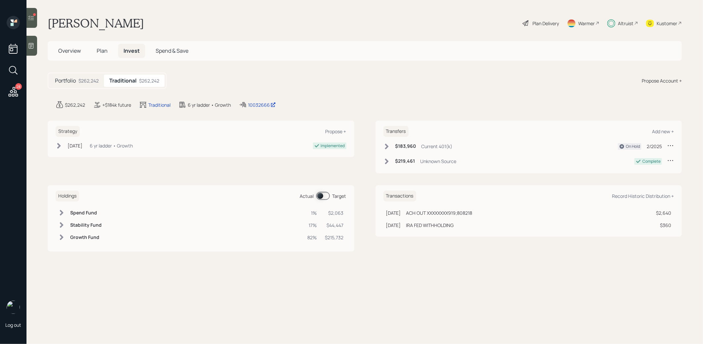
click at [322, 197] on span at bounding box center [323, 196] width 14 height 8
click at [321, 194] on span at bounding box center [323, 196] width 14 height 8
click at [524, 20] on icon at bounding box center [526, 23] width 8 height 8
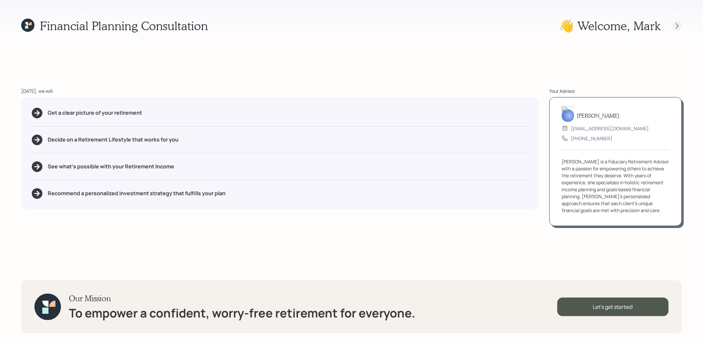
click at [675, 24] on icon at bounding box center [677, 26] width 7 height 7
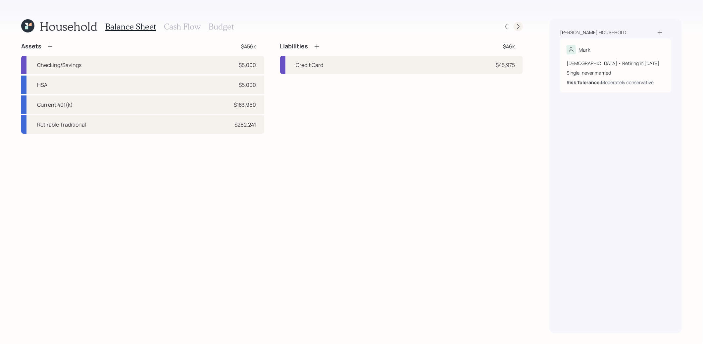
click at [516, 28] on icon at bounding box center [518, 26] width 7 height 7
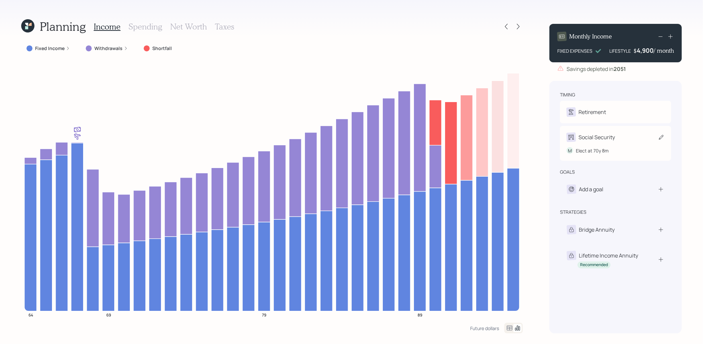
click at [660, 139] on icon at bounding box center [661, 137] width 5 height 5
select select "8"
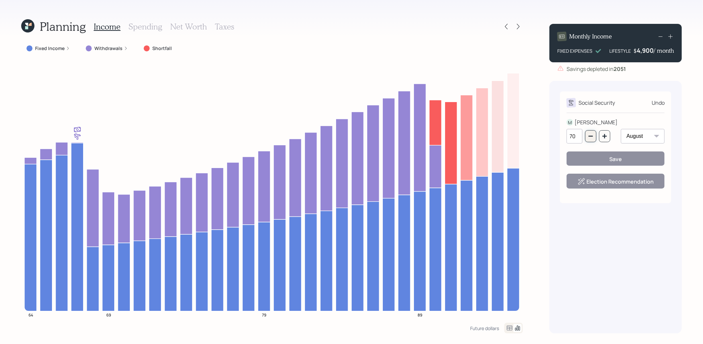
click at [590, 136] on icon "button" at bounding box center [590, 136] width 4 height 1
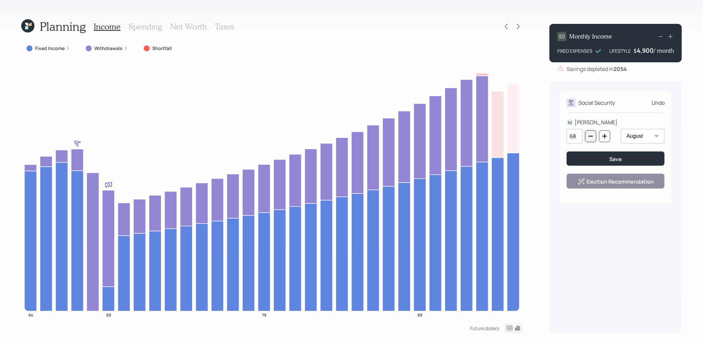
click at [590, 136] on icon "button" at bounding box center [590, 136] width 4 height 1
type input "67"
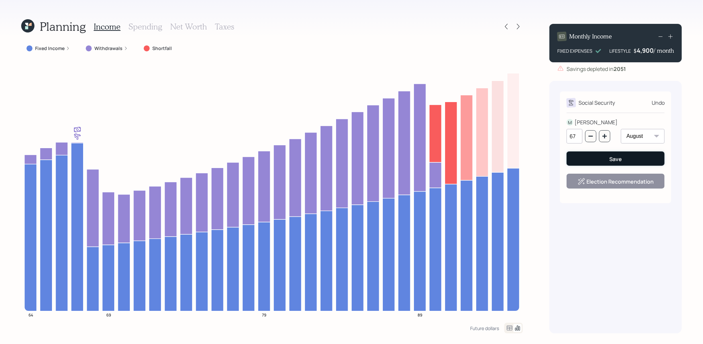
click at [601, 159] on button "Save" at bounding box center [615, 158] width 98 height 14
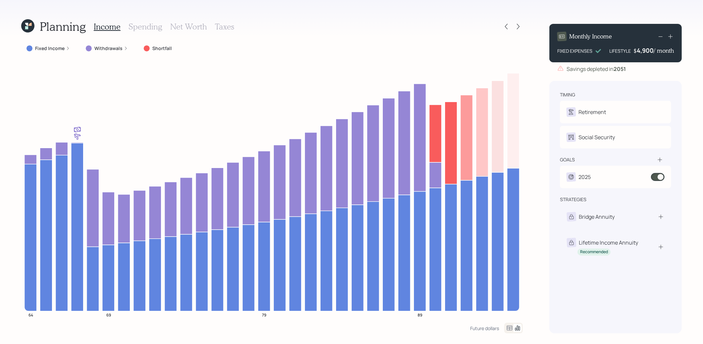
click at [28, 28] on icon at bounding box center [26, 27] width 3 height 3
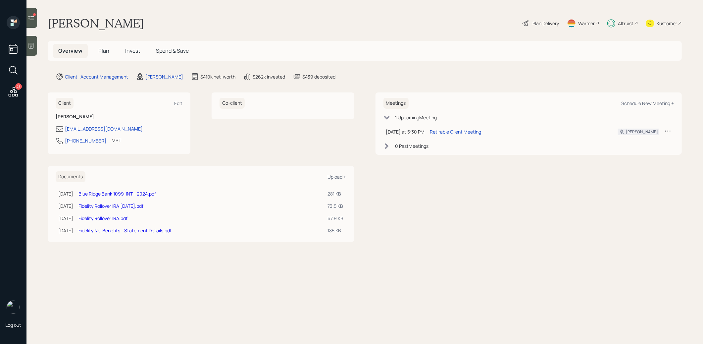
click at [131, 48] on span "Invest" at bounding box center [132, 50] width 15 height 7
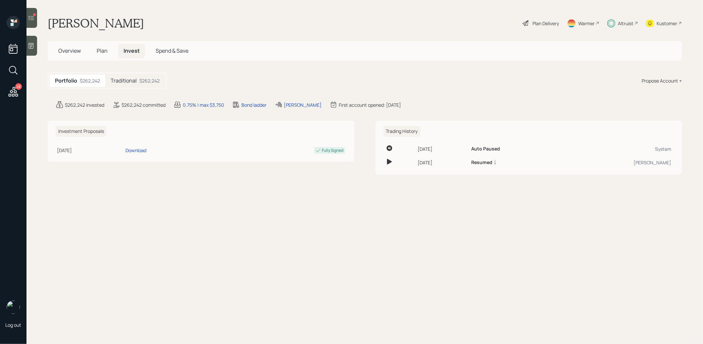
click at [148, 79] on div "$262,242" at bounding box center [149, 80] width 20 height 7
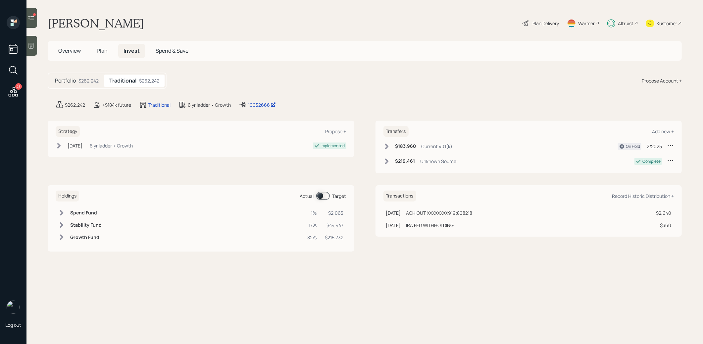
click at [320, 194] on span at bounding box center [323, 196] width 14 height 8
click at [321, 194] on span at bounding box center [323, 196] width 14 height 8
click at [104, 50] on span "Plan" at bounding box center [102, 50] width 11 height 7
